Goal: Use online tool/utility: Utilize a website feature to perform a specific function

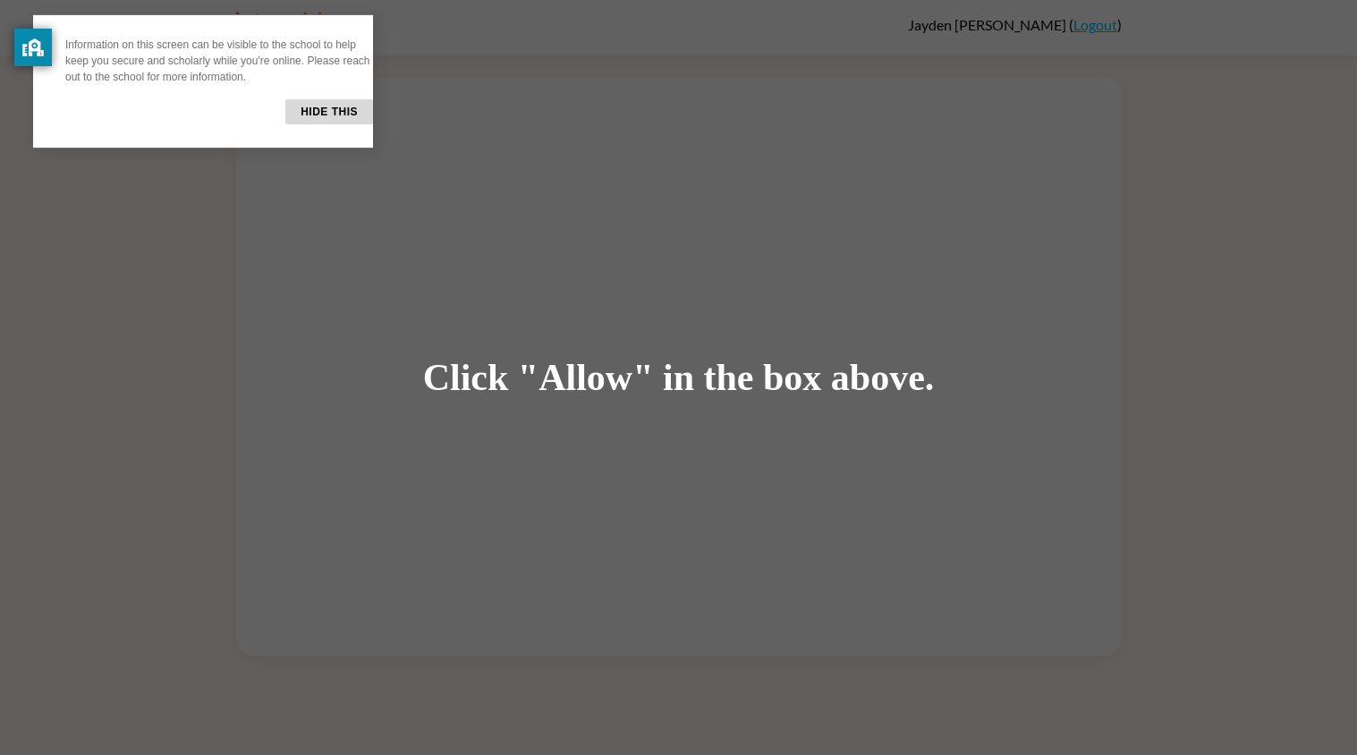
click at [631, 299] on div "Click "Allow" in the box above." at bounding box center [678, 377] width 1357 height 755
click at [1190, 286] on div "Click "Allow" in the box above." at bounding box center [678, 377] width 1357 height 755
click at [949, 242] on div "Click "Allow" in the box above." at bounding box center [678, 377] width 1357 height 755
click at [950, 247] on div "Click "Allow" in the box above." at bounding box center [678, 377] width 1357 height 755
click at [948, 246] on div "Click "Allow" in the box above." at bounding box center [678, 377] width 1357 height 755
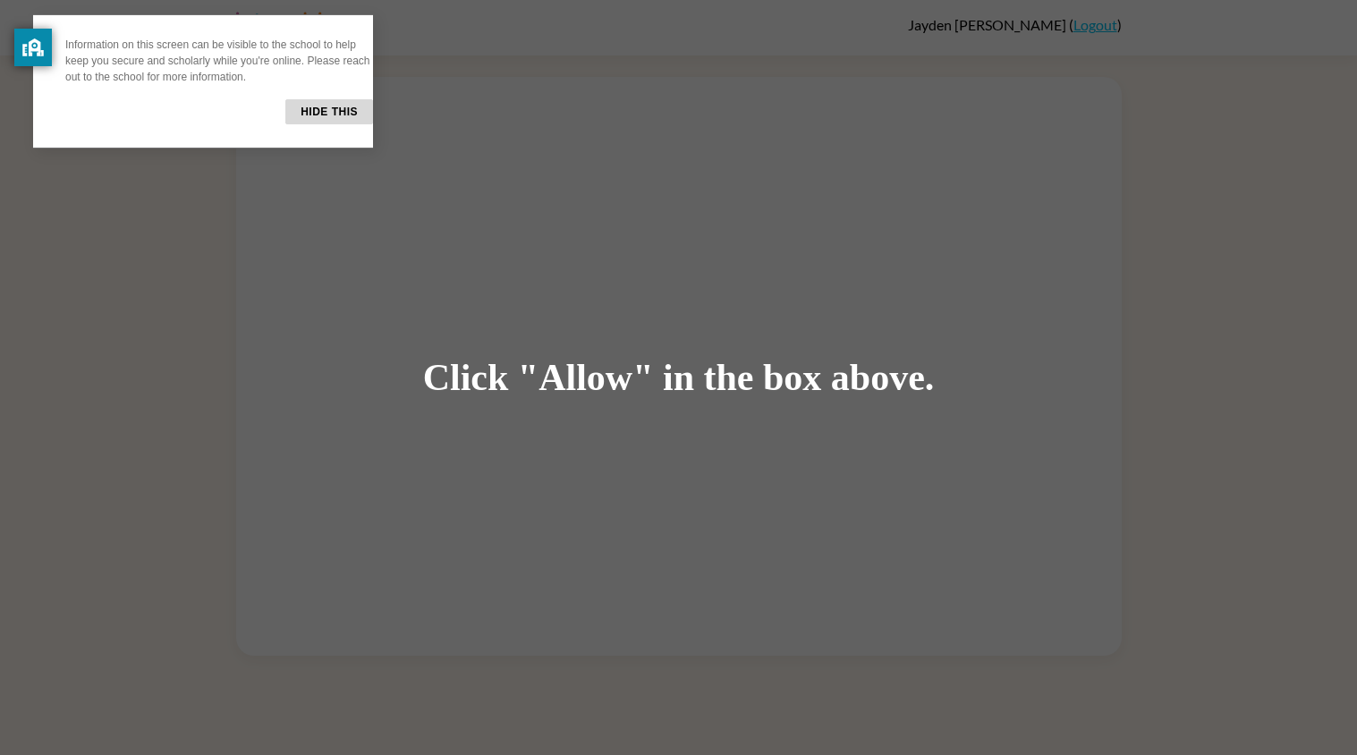
click at [772, 145] on div "Click "Allow" in the box above." at bounding box center [678, 377] width 1357 height 755
click at [783, 188] on div "Click "Allow" in the box above." at bounding box center [678, 377] width 1357 height 755
click at [863, 265] on div "Click "Allow" in the box above." at bounding box center [678, 377] width 1357 height 755
click at [686, 415] on div "Click "Allow" in the box above." at bounding box center [678, 377] width 1357 height 755
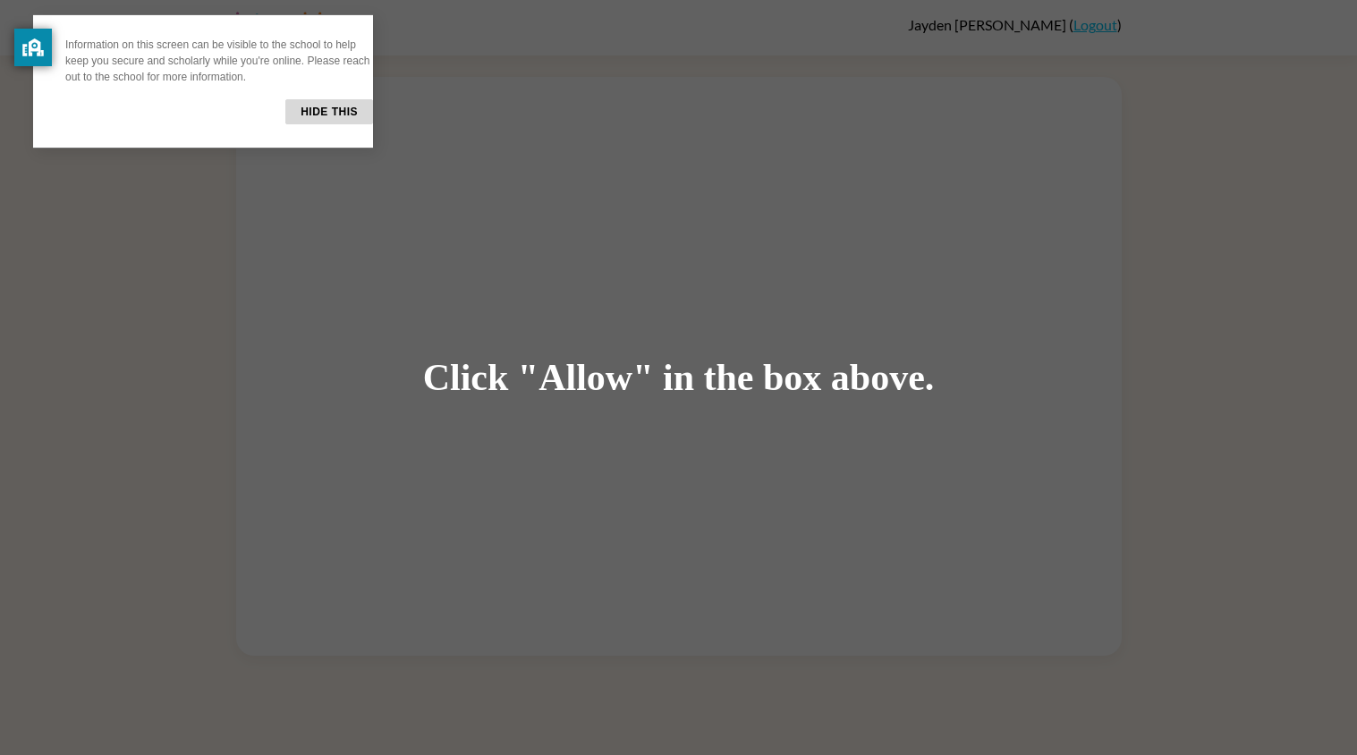
click at [699, 398] on div "Click "Allow" in the box above." at bounding box center [678, 377] width 1357 height 755
click at [921, 378] on div "Click "Allow" in the box above." at bounding box center [679, 378] width 512 height 40
drag, startPoint x: 888, startPoint y: 372, endPoint x: 689, endPoint y: 395, distance: 200.9
click at [689, 395] on div "Click "Allow" in the box above." at bounding box center [679, 378] width 512 height 40
click at [1038, 502] on div "Click "Allow" in the box above." at bounding box center [678, 377] width 1357 height 755
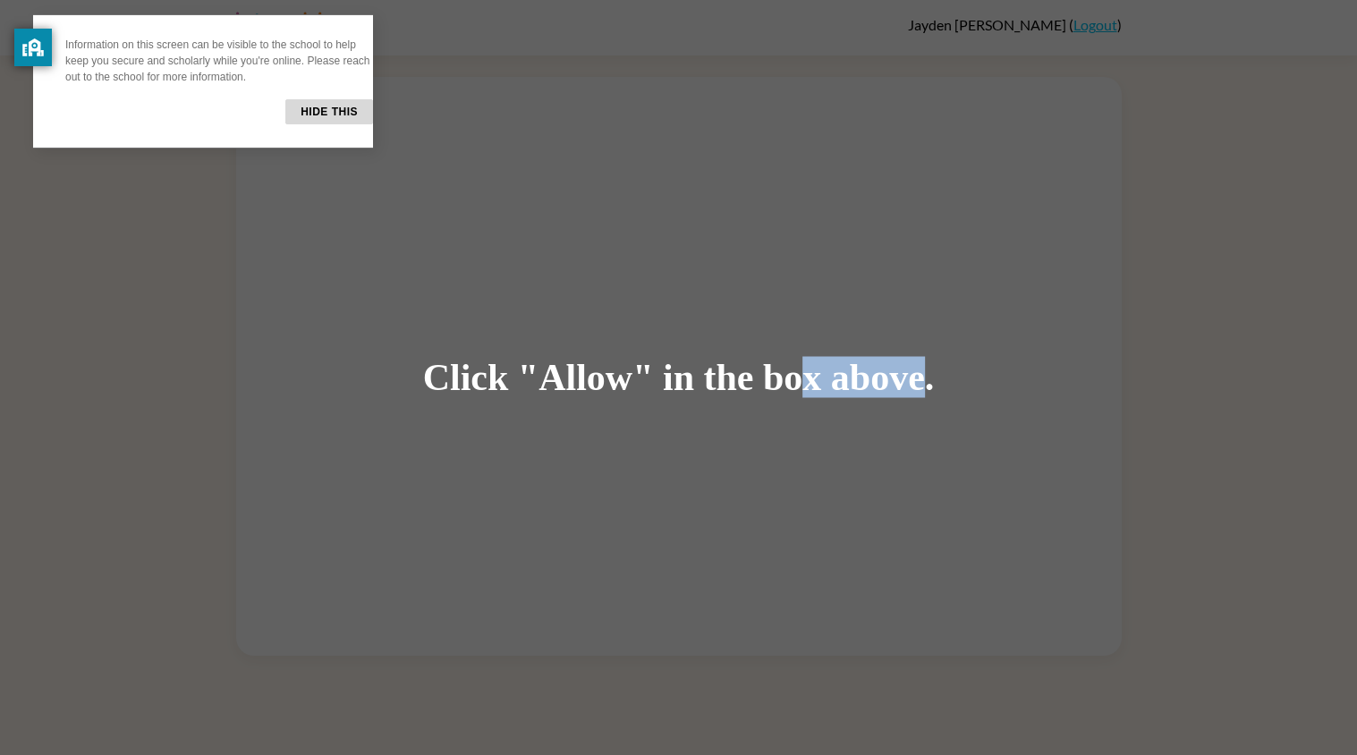
drag, startPoint x: 927, startPoint y: 392, endPoint x: 791, endPoint y: 385, distance: 136.2
click at [791, 385] on div "Click "Allow" in the box above." at bounding box center [679, 378] width 512 height 40
drag, startPoint x: 734, startPoint y: 378, endPoint x: 725, endPoint y: 375, distance: 9.3
click at [725, 375] on div "Click "Allow" in the box above." at bounding box center [679, 378] width 512 height 40
click at [637, 493] on div "Click "Allow" in the box above." at bounding box center [678, 377] width 1357 height 755
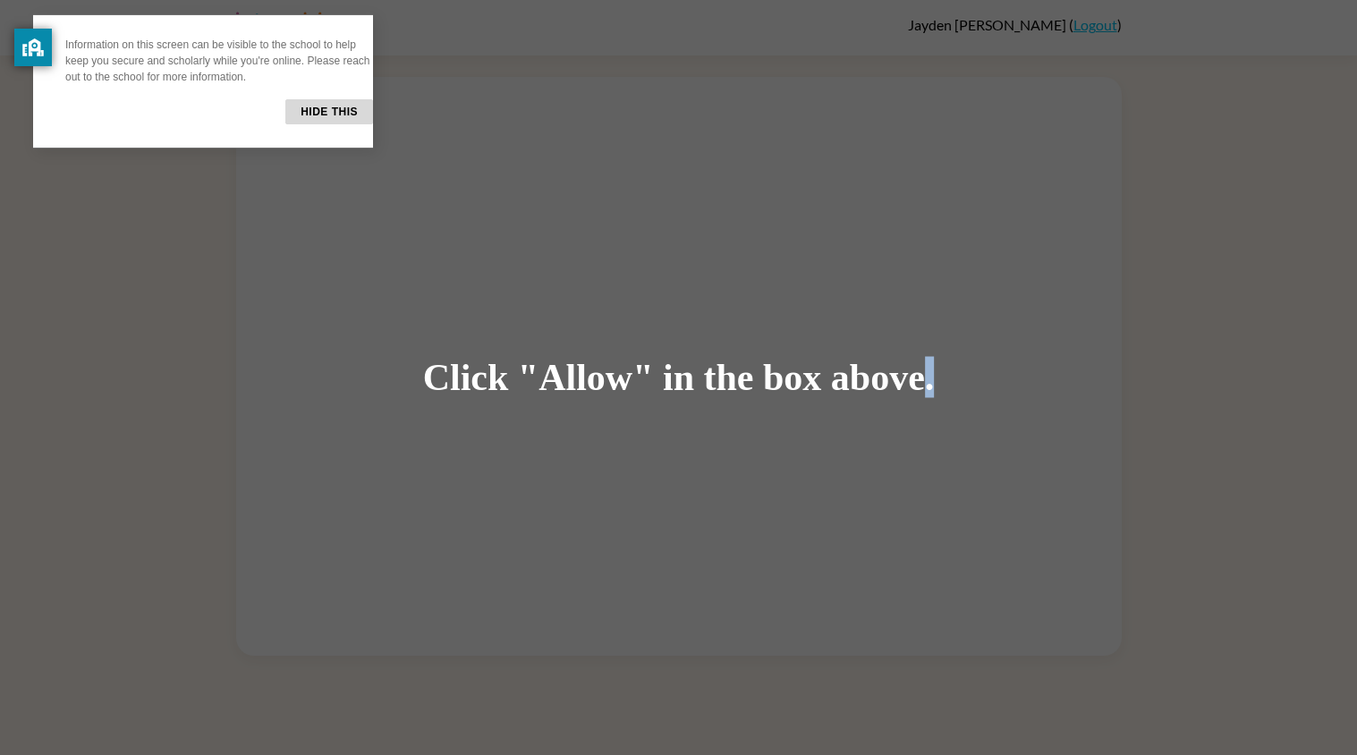
click at [925, 374] on div "Click "Allow" in the box above." at bounding box center [679, 378] width 512 height 40
click at [727, 434] on div "Click "Allow" in the box above." at bounding box center [678, 377] width 1357 height 755
drag, startPoint x: 894, startPoint y: 389, endPoint x: 875, endPoint y: 393, distance: 19.1
click at [875, 393] on div "Click "Allow" in the box above." at bounding box center [679, 378] width 512 height 40
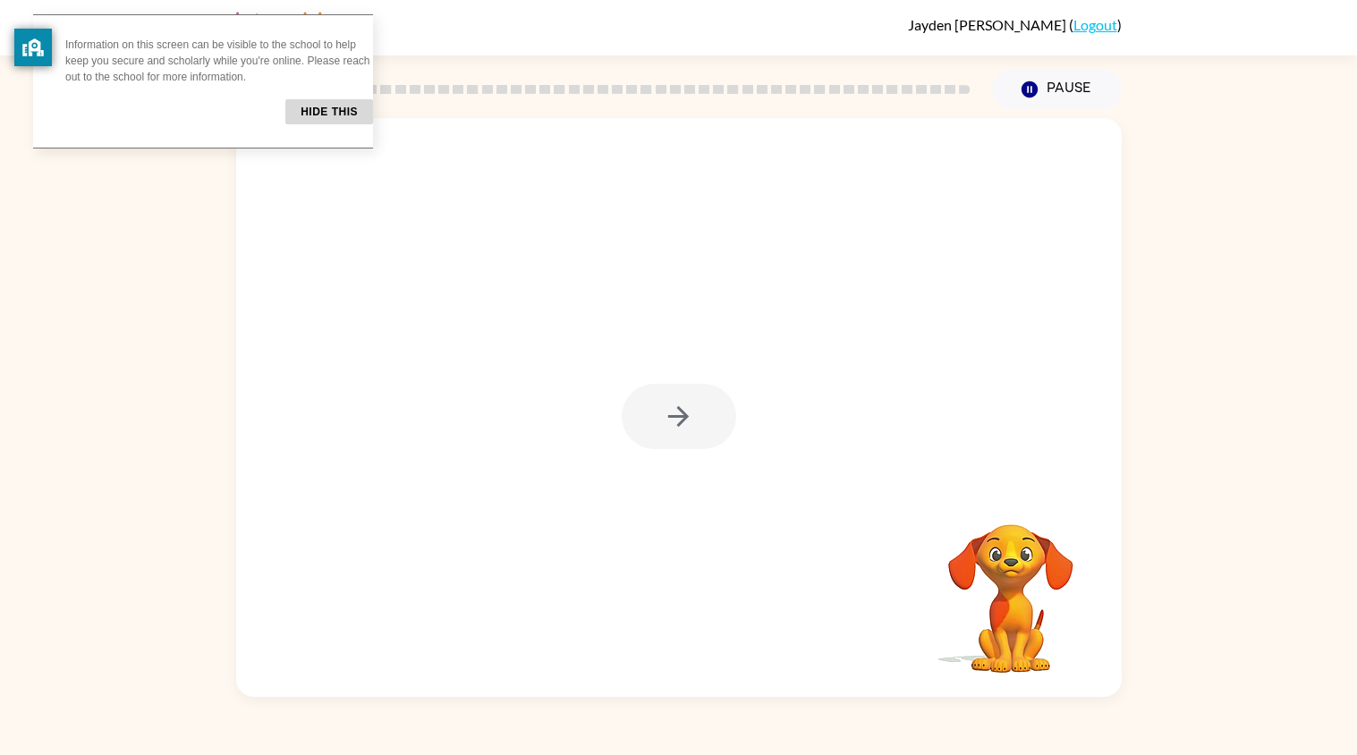
click at [837, 438] on div at bounding box center [679, 407] width 886 height 579
click at [718, 412] on button "button" at bounding box center [679, 416] width 115 height 65
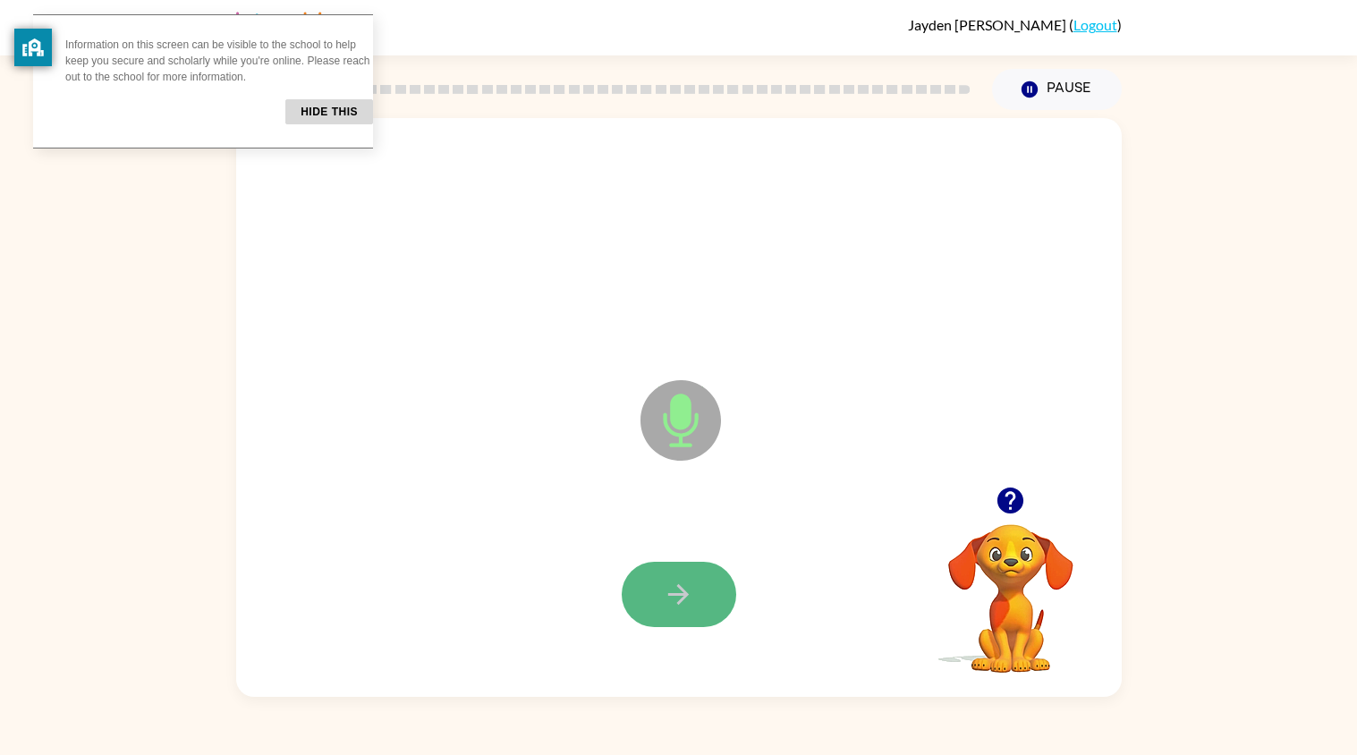
click at [690, 592] on icon "button" at bounding box center [678, 594] width 31 height 31
click at [678, 575] on button "button" at bounding box center [679, 594] width 115 height 65
click at [679, 577] on button "button" at bounding box center [679, 594] width 115 height 65
click at [695, 608] on button "button" at bounding box center [679, 594] width 115 height 65
click at [698, 611] on button "button" at bounding box center [679, 594] width 115 height 65
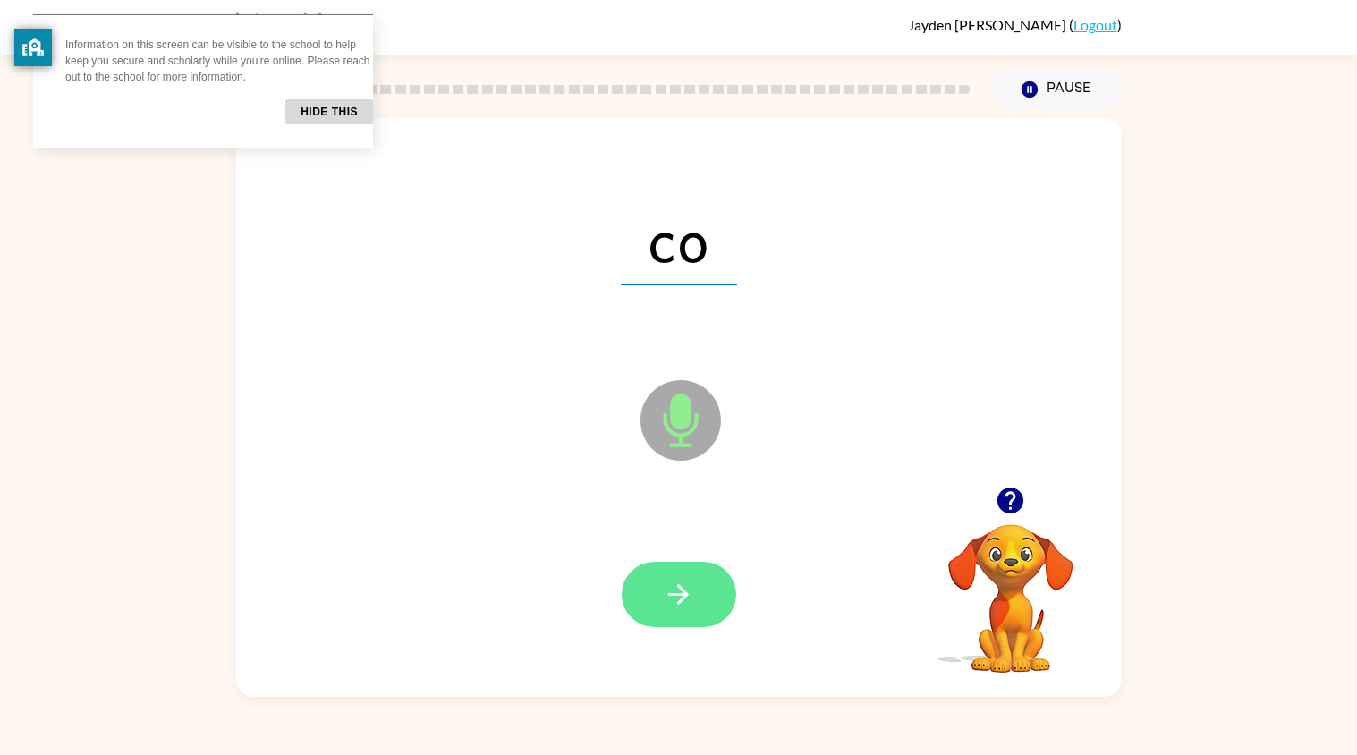
click at [691, 599] on icon "button" at bounding box center [678, 594] width 31 height 31
click at [679, 599] on icon "button" at bounding box center [678, 594] width 31 height 31
click at [684, 600] on icon "button" at bounding box center [678, 594] width 31 height 31
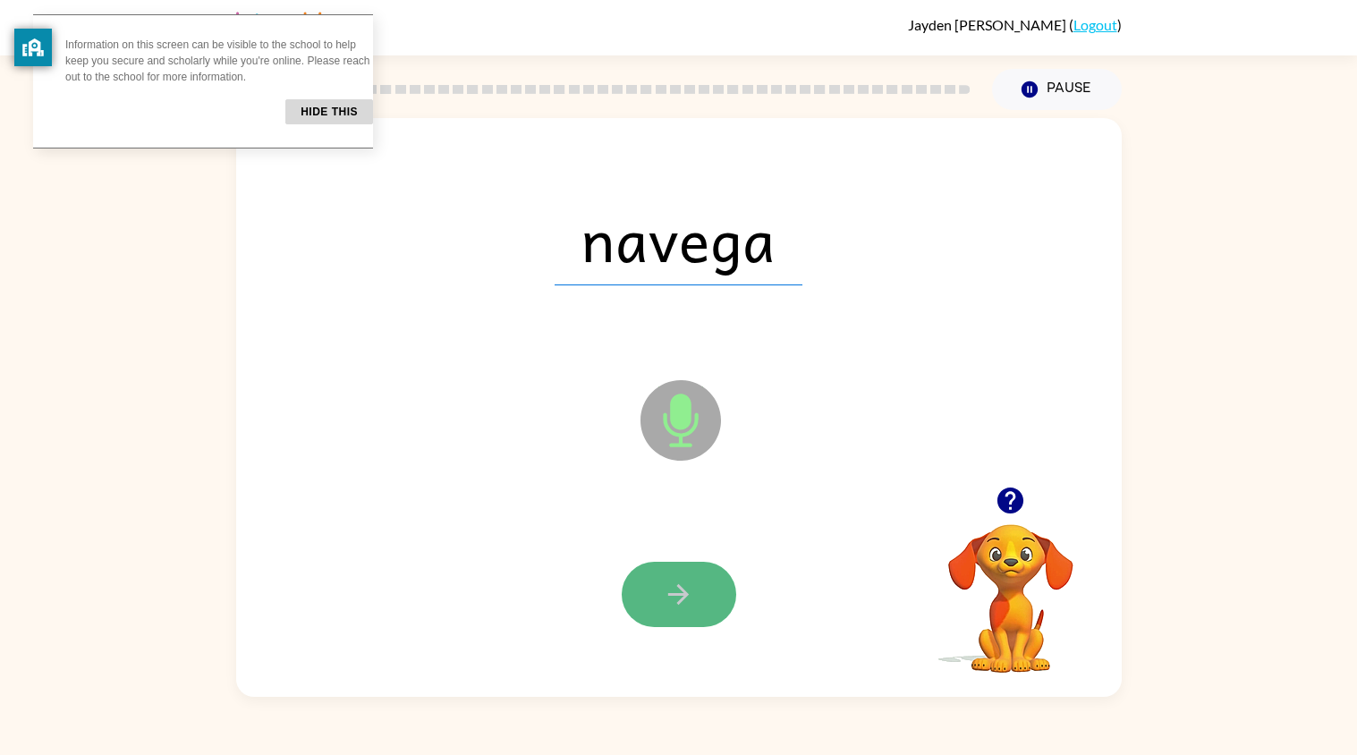
click at [687, 602] on icon "button" at bounding box center [678, 594] width 31 height 31
click at [686, 601] on icon "button" at bounding box center [678, 594] width 31 height 31
click at [683, 594] on icon "button" at bounding box center [678, 594] width 21 height 21
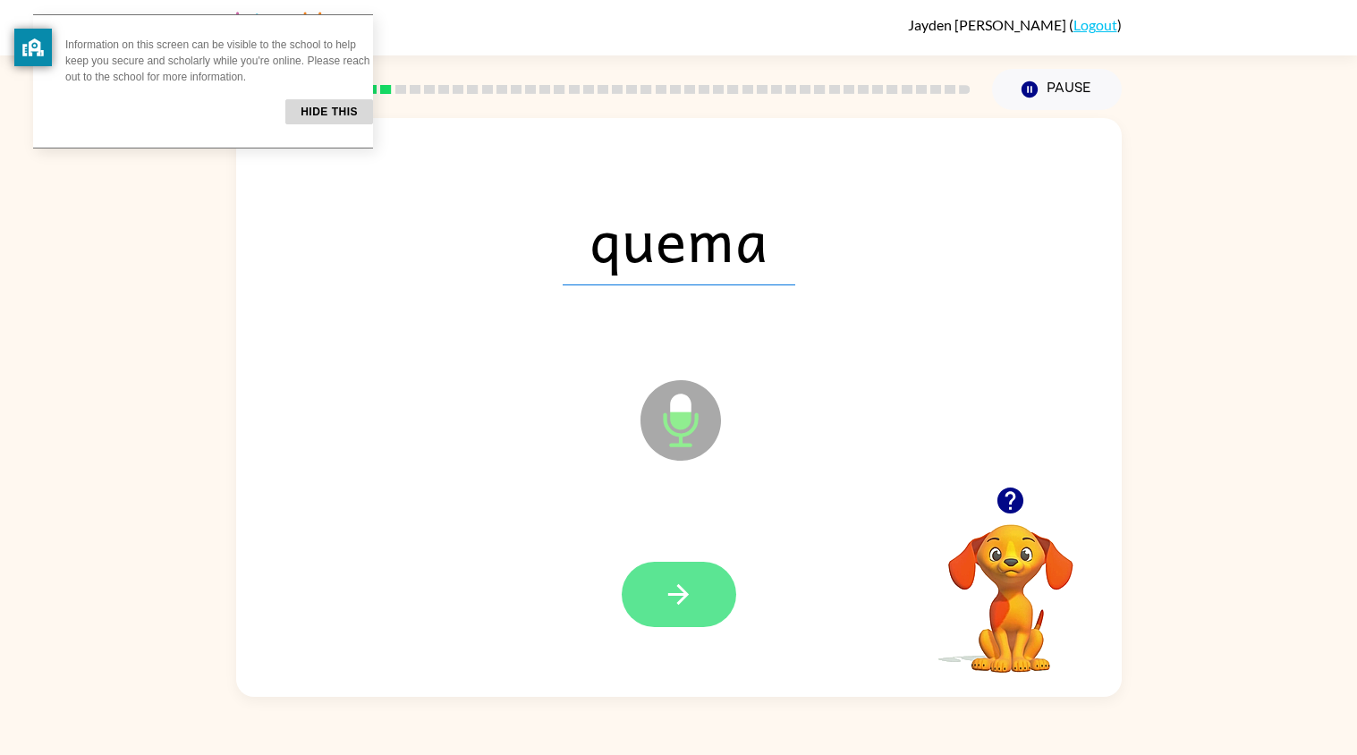
click at [687, 602] on icon "button" at bounding box center [678, 594] width 31 height 31
click at [689, 605] on icon "button" at bounding box center [678, 594] width 31 height 31
click at [689, 605] on div at bounding box center [679, 594] width 115 height 65
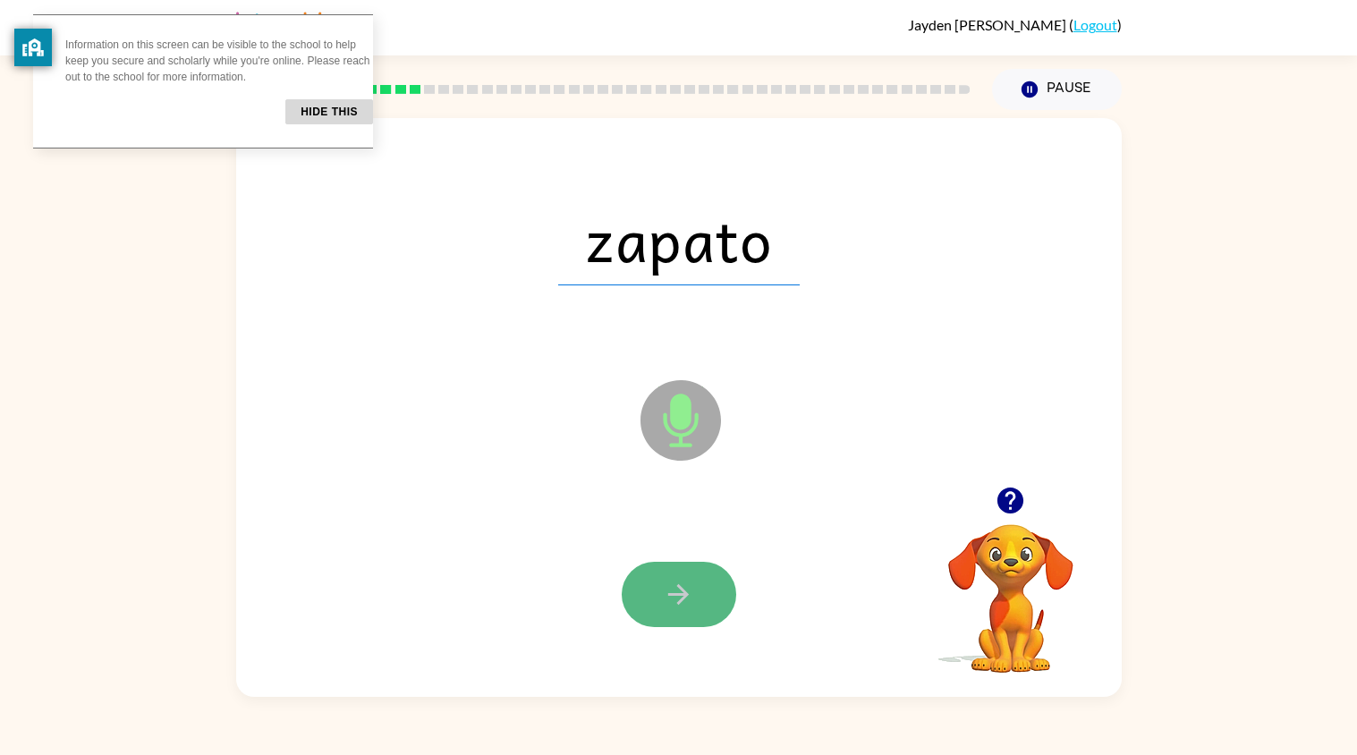
click at [690, 606] on icon "button" at bounding box center [678, 594] width 31 height 31
click at [689, 605] on icon "button" at bounding box center [678, 594] width 31 height 31
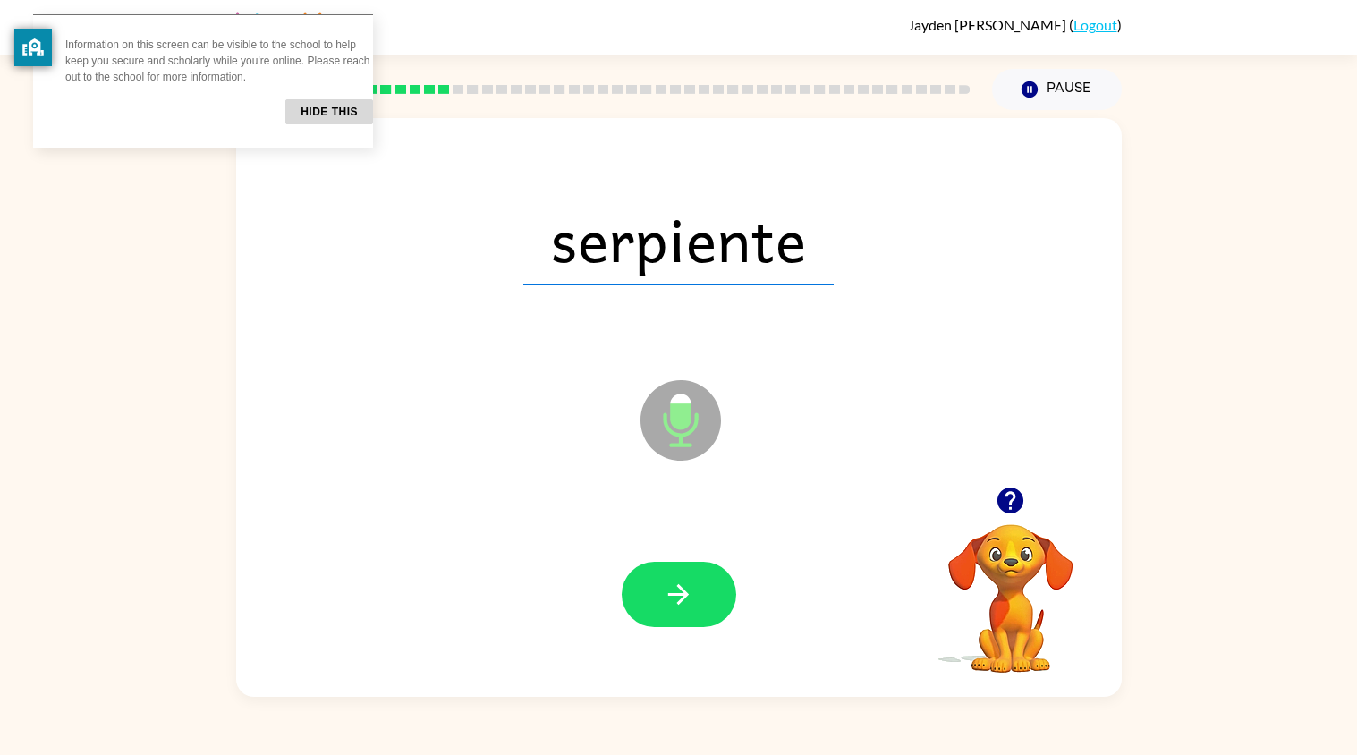
click at [689, 605] on icon "button" at bounding box center [678, 594] width 31 height 31
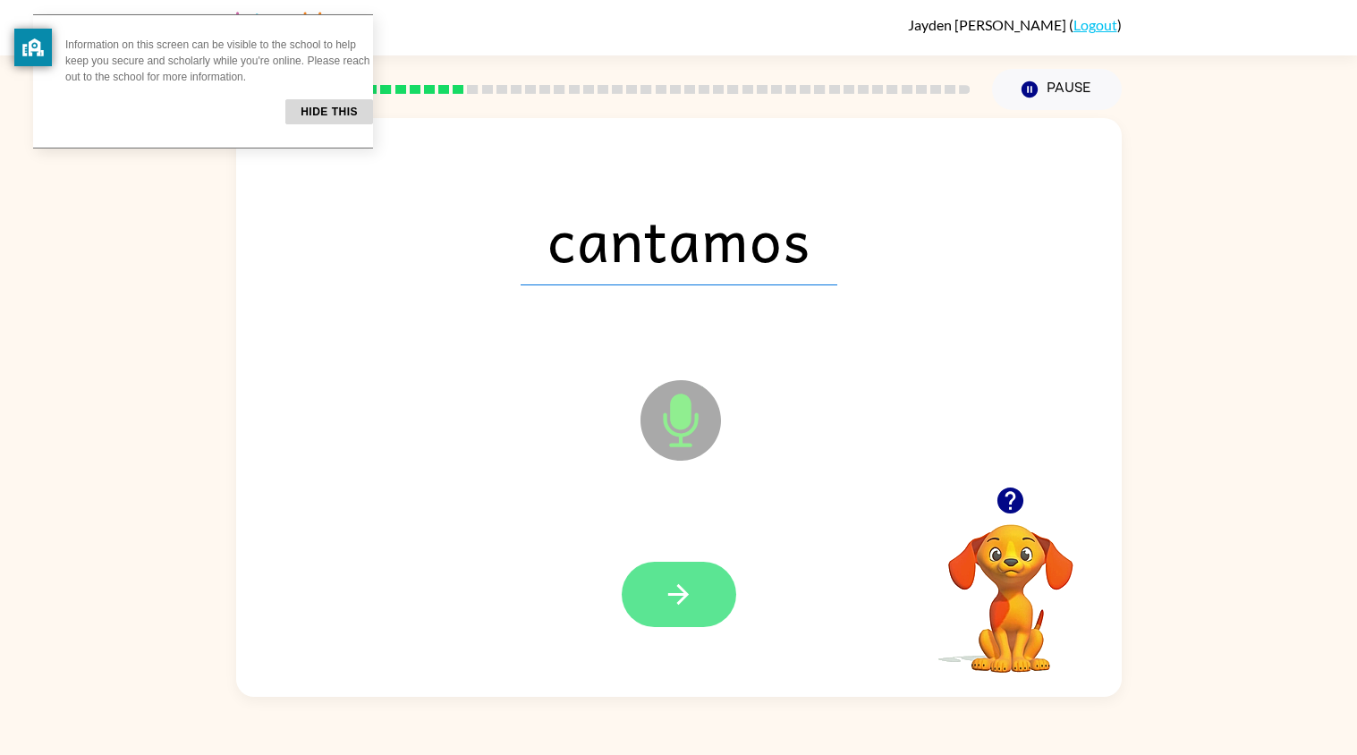
click at [675, 597] on icon "button" at bounding box center [678, 594] width 31 height 31
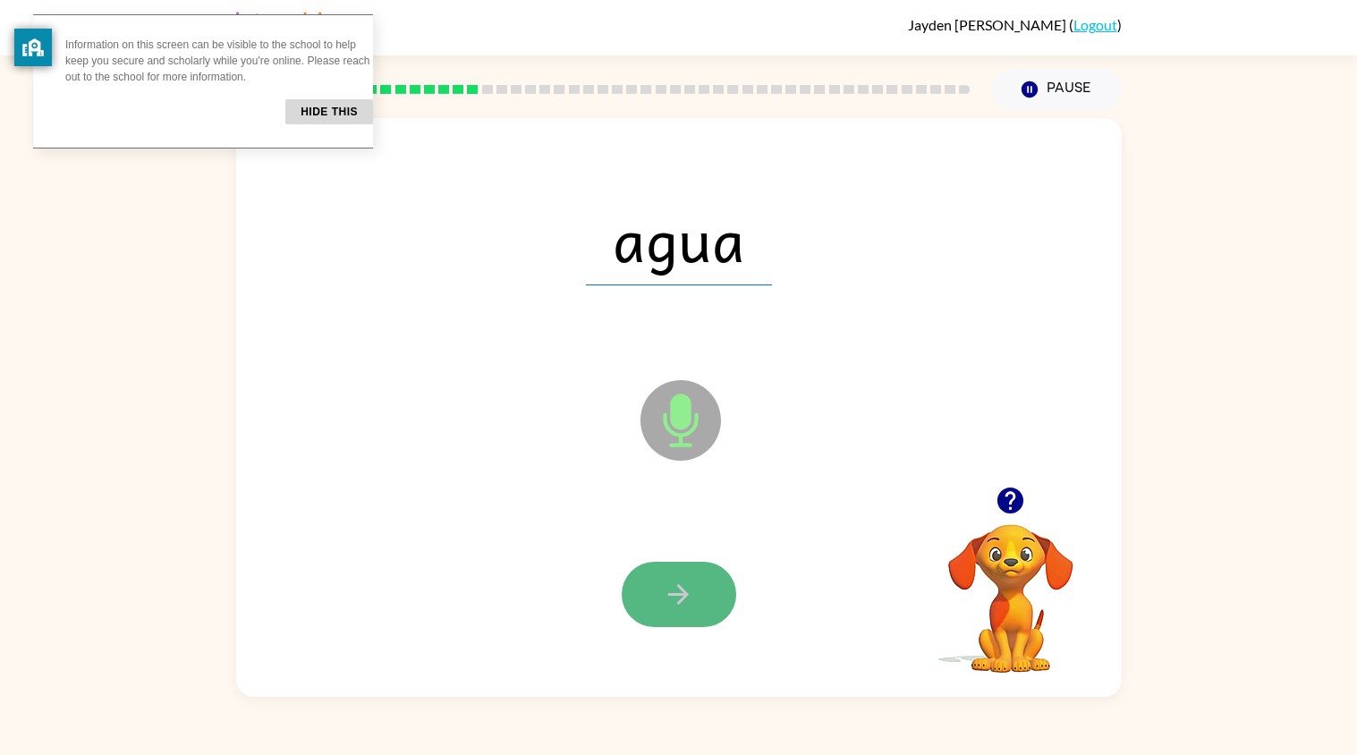
click at [681, 601] on icon "button" at bounding box center [678, 594] width 21 height 21
click at [693, 610] on button "button" at bounding box center [679, 594] width 115 height 65
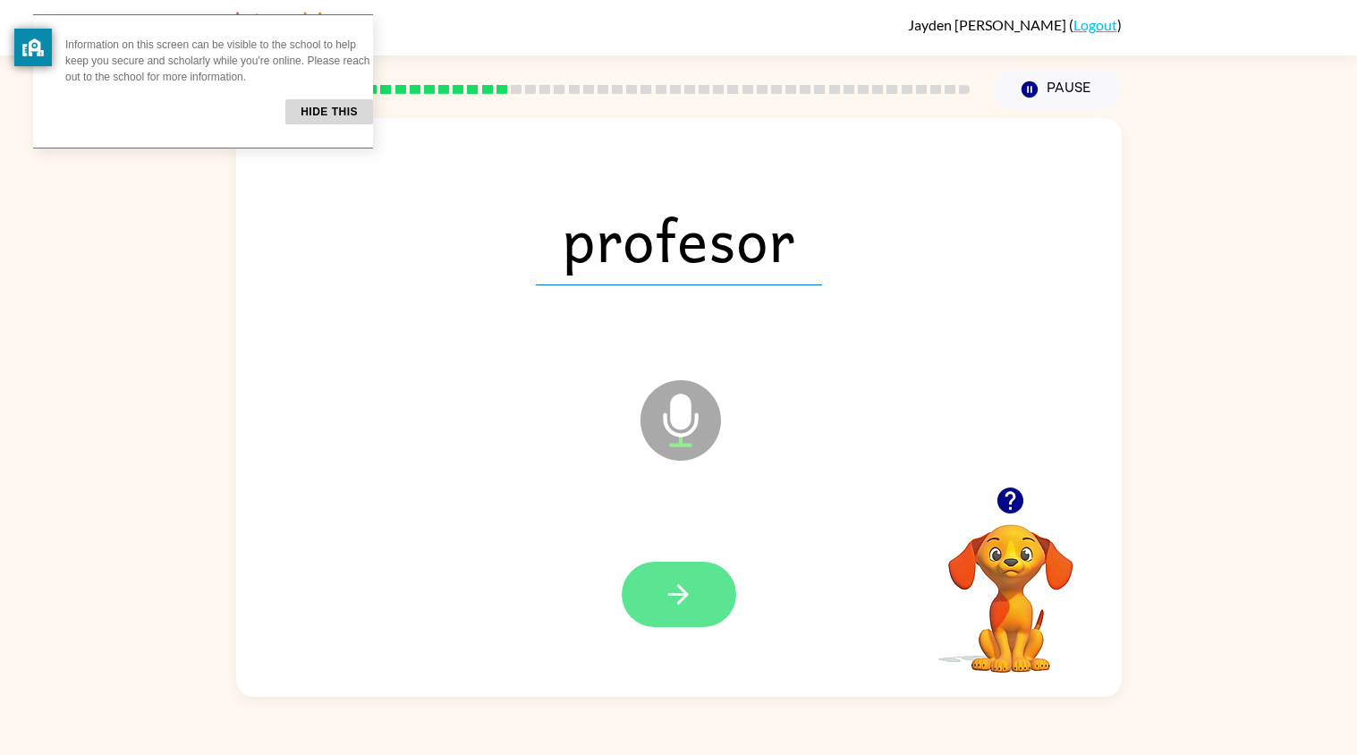
click at [696, 615] on button "button" at bounding box center [679, 594] width 115 height 65
click at [698, 615] on button "button" at bounding box center [679, 594] width 115 height 65
click at [684, 619] on button "button" at bounding box center [679, 594] width 115 height 65
click at [680, 599] on icon "button" at bounding box center [678, 594] width 31 height 31
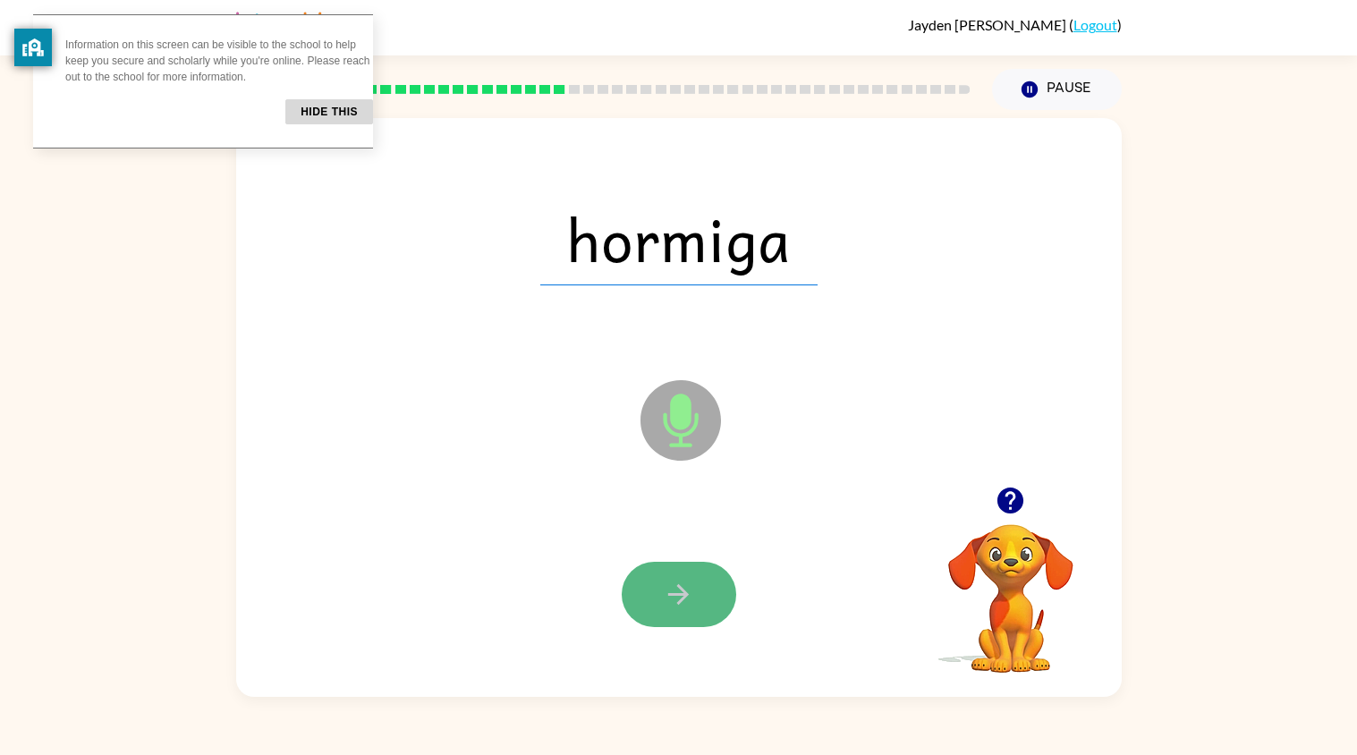
click at [679, 607] on icon "button" at bounding box center [678, 594] width 31 height 31
click at [679, 600] on icon "button" at bounding box center [678, 594] width 21 height 21
click at [679, 600] on div at bounding box center [679, 594] width 115 height 65
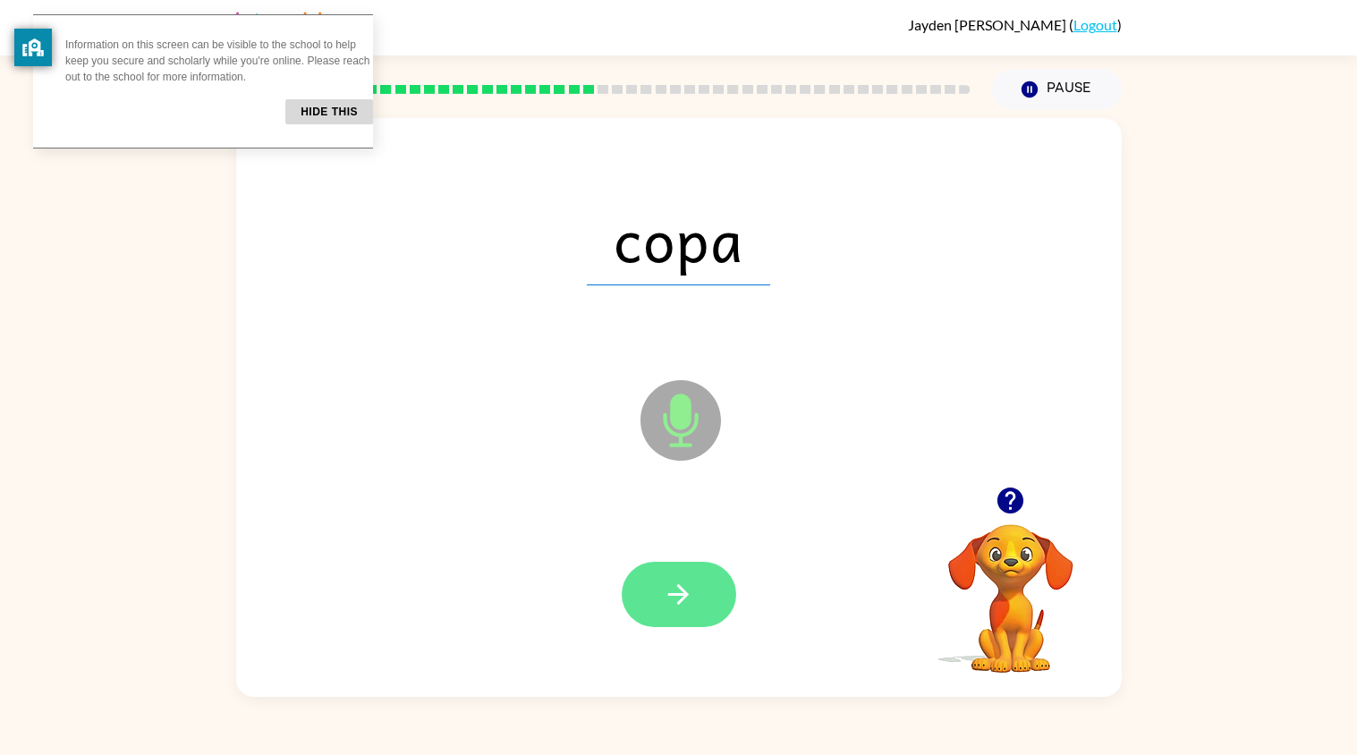
click at [680, 598] on icon "button" at bounding box center [678, 594] width 31 height 31
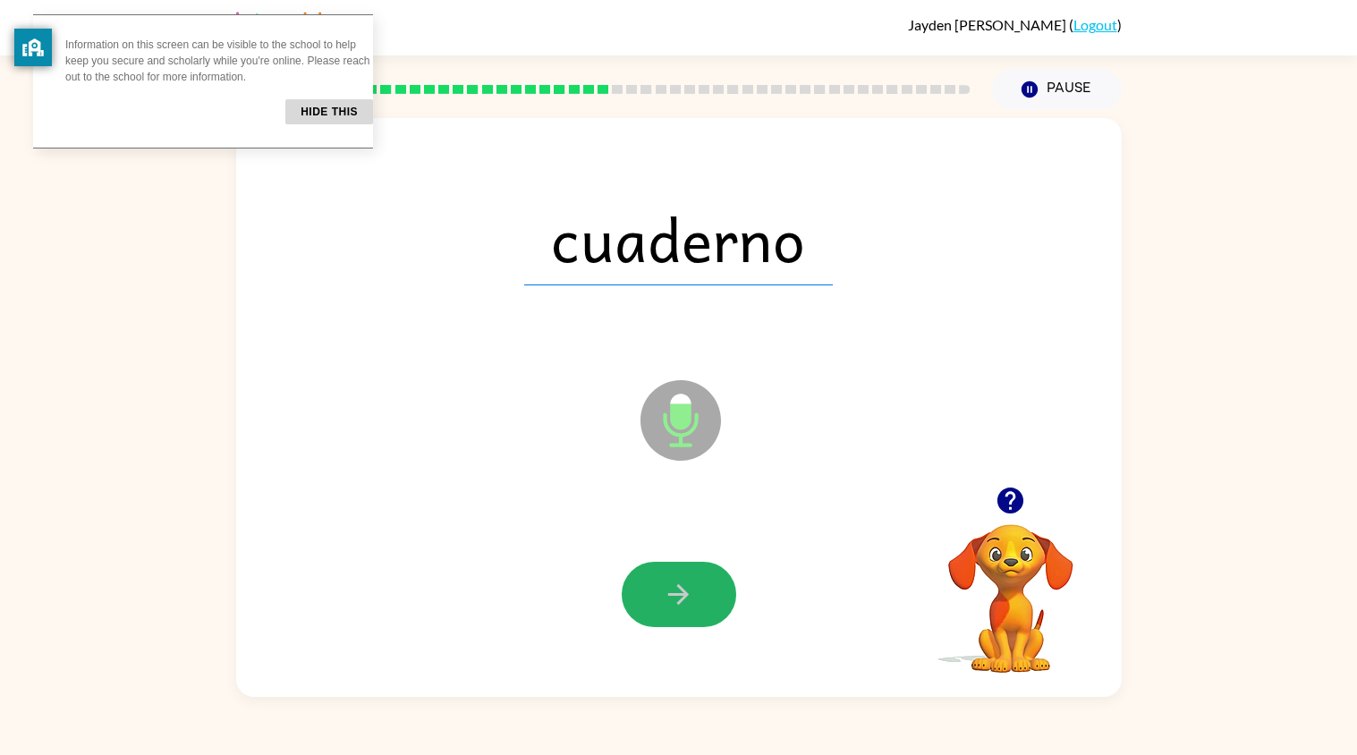
click at [680, 598] on icon "button" at bounding box center [678, 594] width 31 height 31
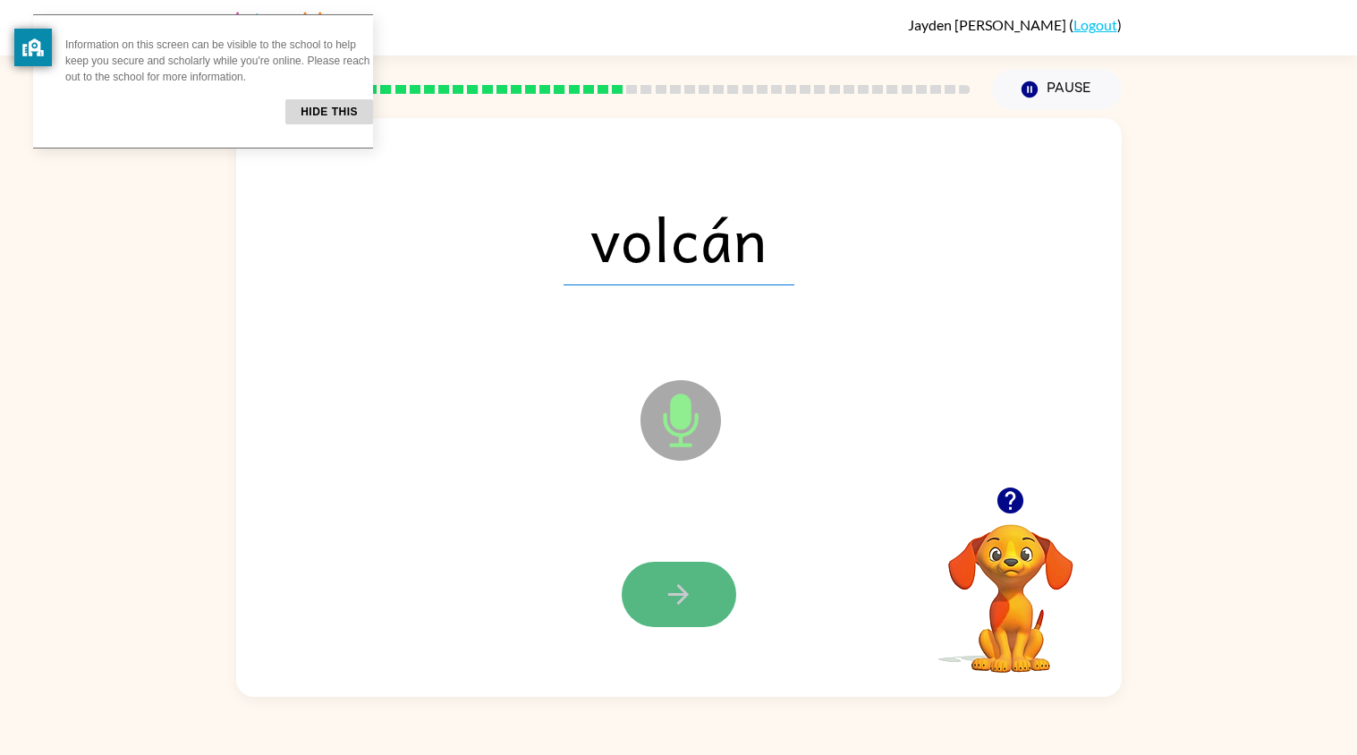
click at [673, 597] on icon "button" at bounding box center [678, 594] width 31 height 31
click at [677, 599] on icon "button" at bounding box center [678, 594] width 31 height 31
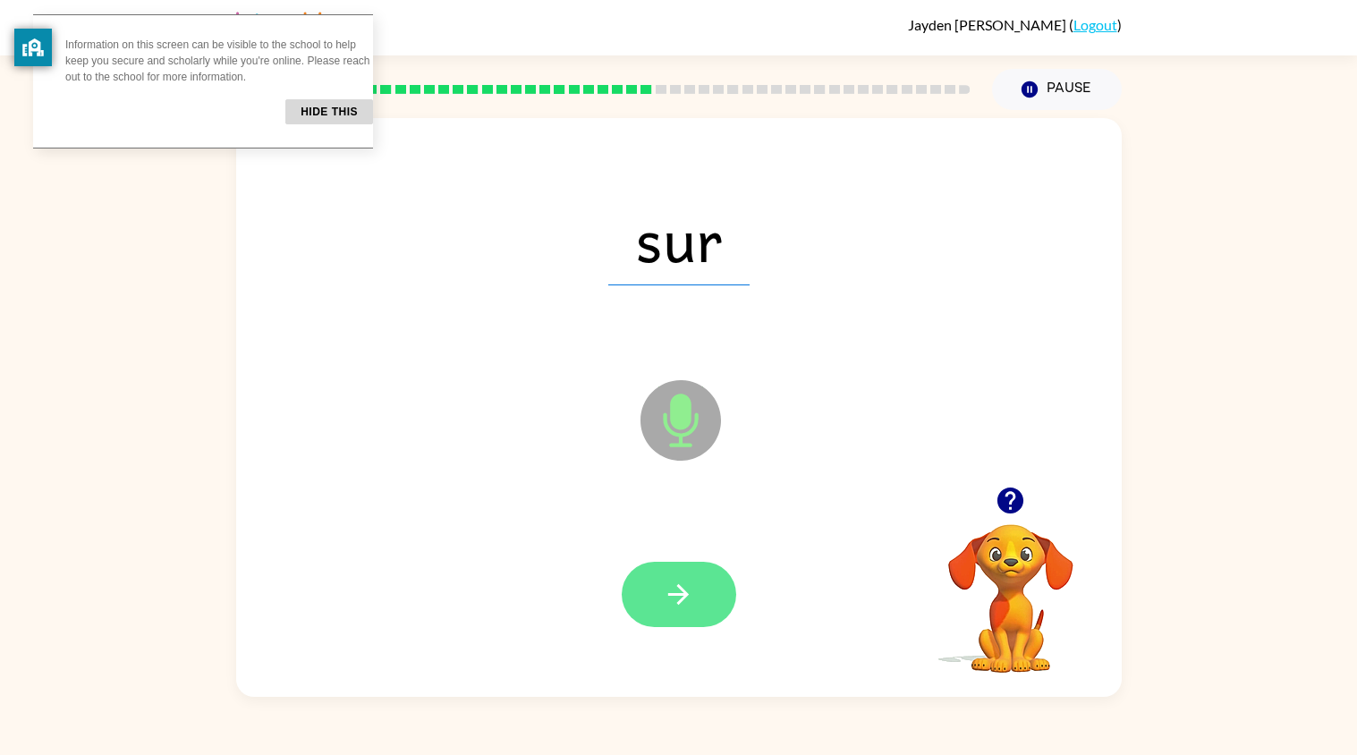
click at [677, 596] on icon "button" at bounding box center [678, 594] width 21 height 21
click at [688, 594] on icon "button" at bounding box center [678, 594] width 21 height 21
click at [686, 593] on icon "button" at bounding box center [678, 594] width 21 height 21
click at [690, 595] on icon "button" at bounding box center [678, 594] width 31 height 31
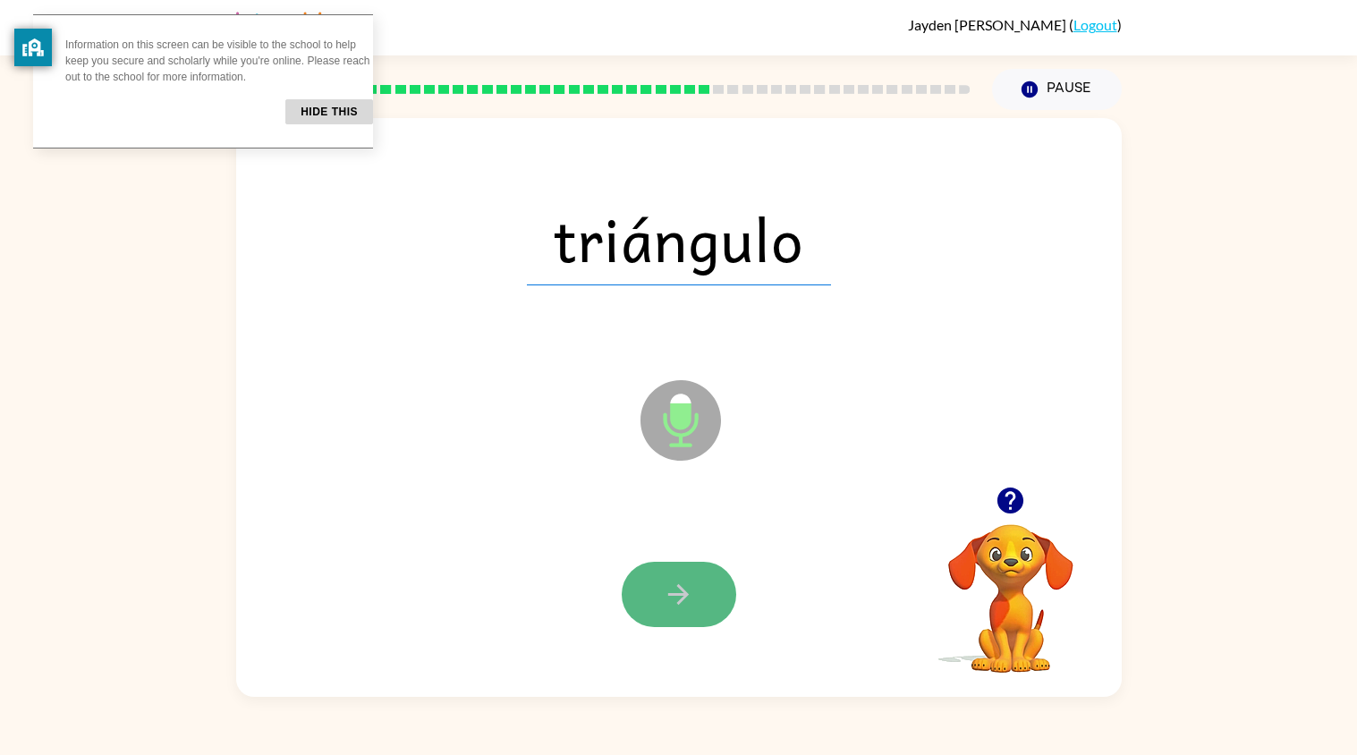
click at [696, 596] on button "button" at bounding box center [679, 594] width 115 height 65
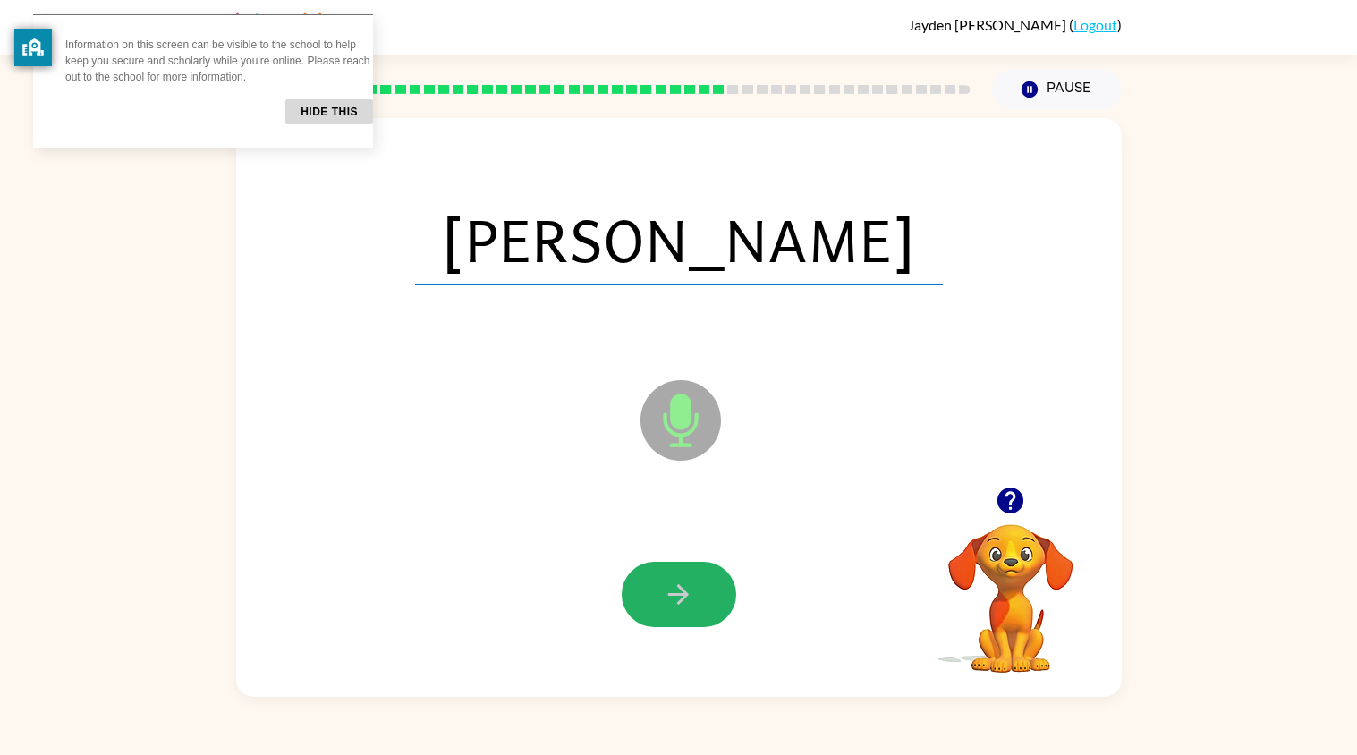
click at [696, 596] on button "button" at bounding box center [679, 594] width 115 height 65
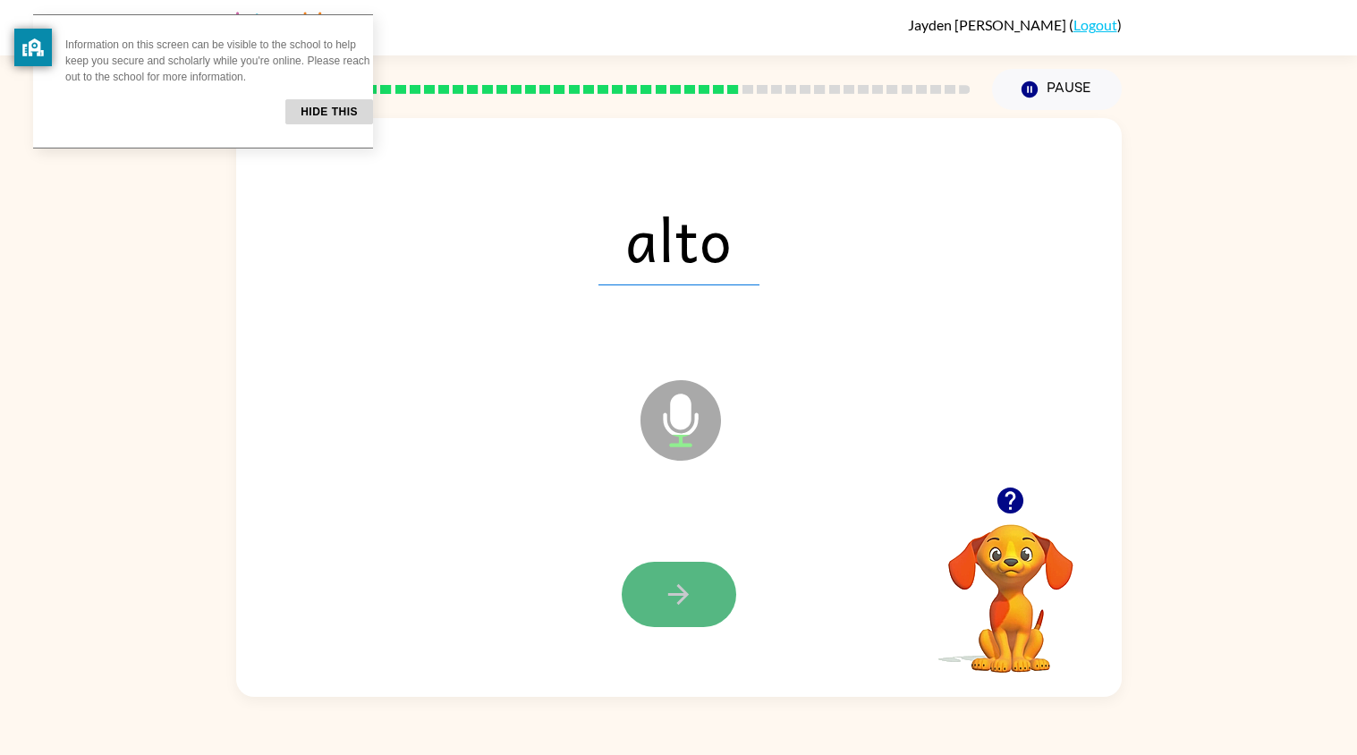
click at [696, 596] on button "button" at bounding box center [679, 594] width 115 height 65
click at [699, 597] on button "button" at bounding box center [679, 594] width 115 height 65
click at [702, 599] on button "button" at bounding box center [679, 594] width 115 height 65
click at [701, 591] on button "button" at bounding box center [679, 594] width 115 height 65
